Goal: Information Seeking & Learning: Learn about a topic

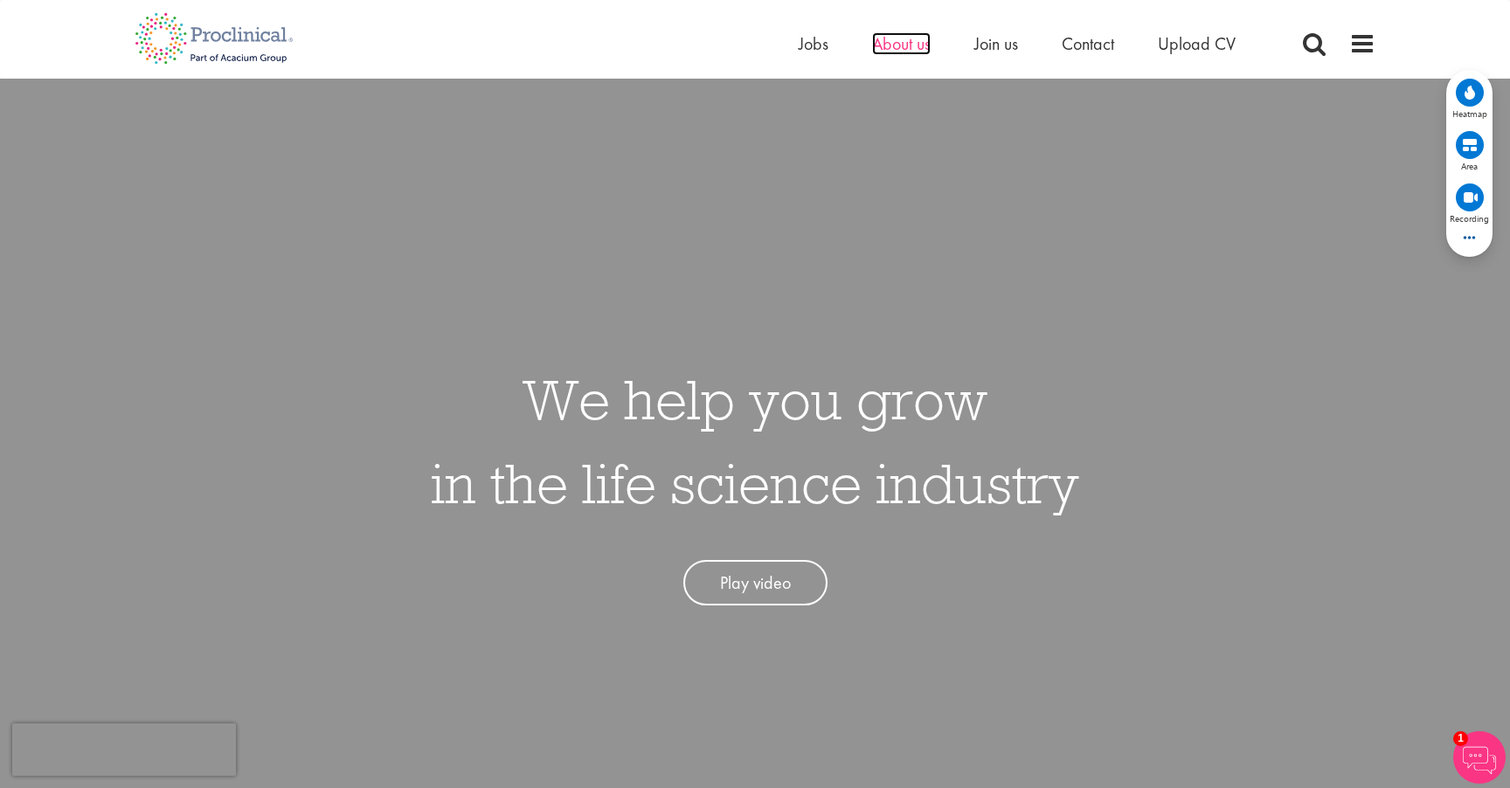
click at [887, 44] on span "About us" at bounding box center [901, 43] width 59 height 23
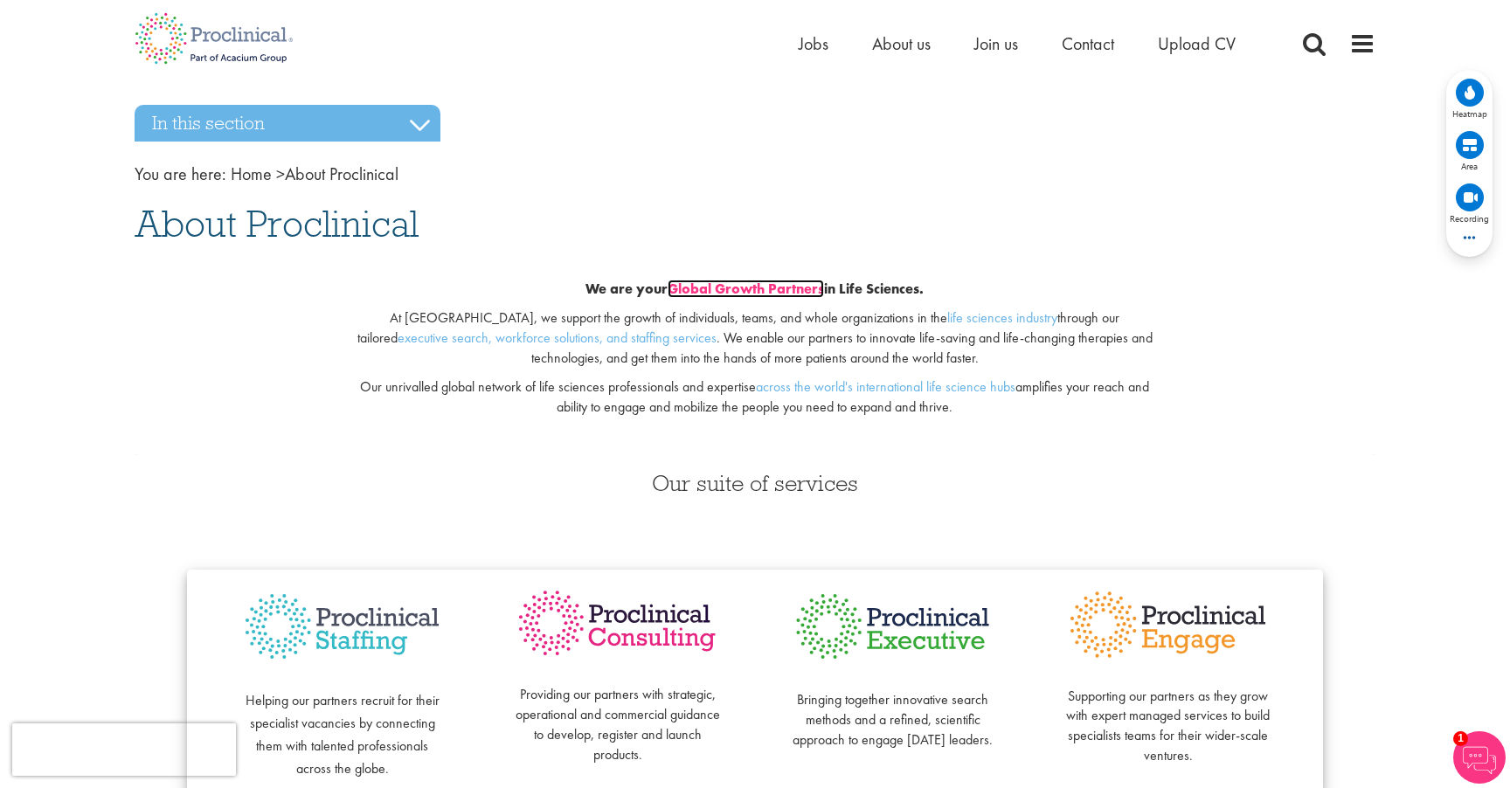
click at [691, 288] on link "Global Growth Partners" at bounding box center [746, 289] width 156 height 18
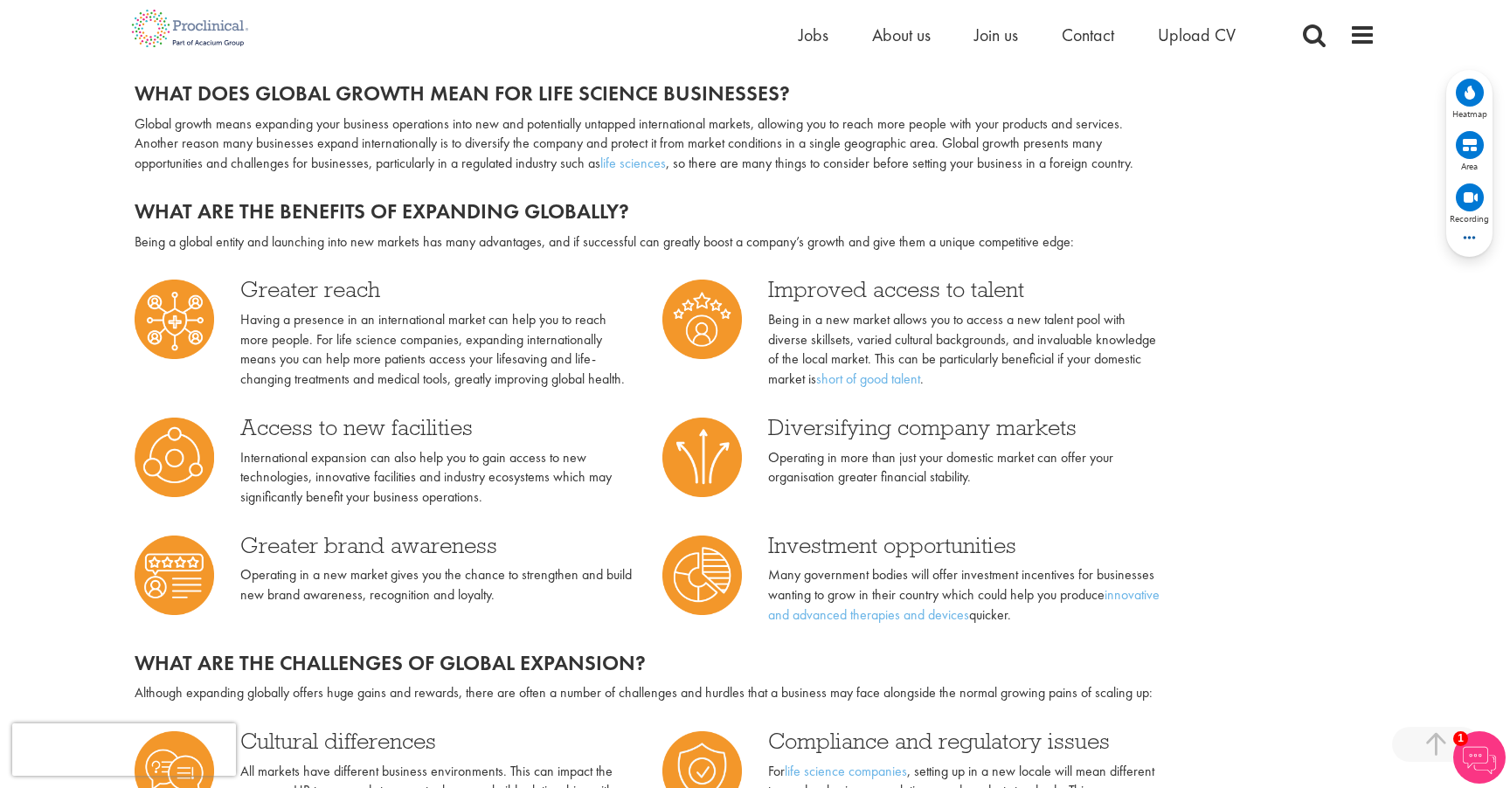
scroll to position [539, 0]
